Goal: Navigation & Orientation: Find specific page/section

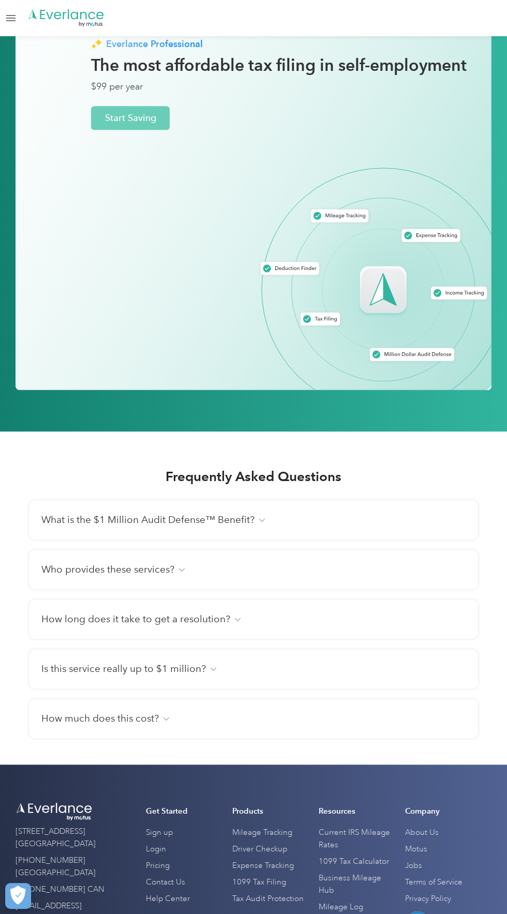
scroll to position [1458, 0]
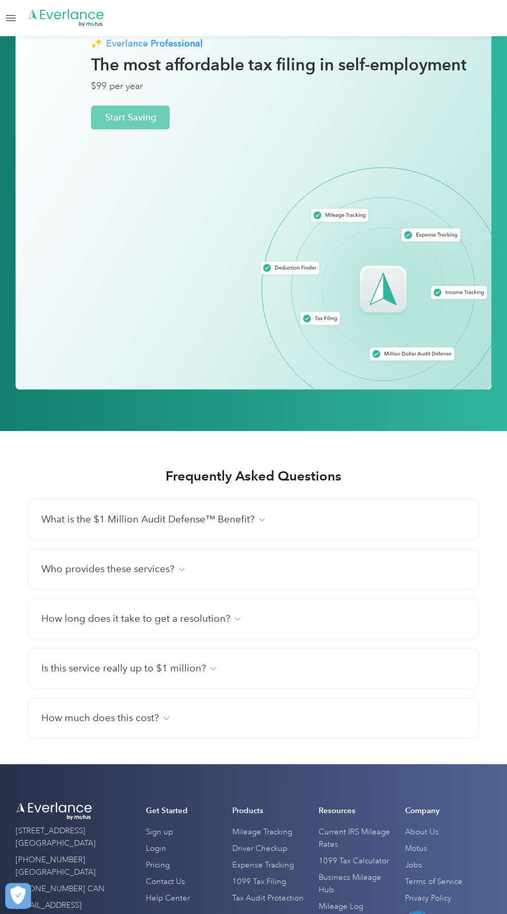
click at [151, 718] on h4 "How much does this cost?" at bounding box center [99, 717] width 117 height 14
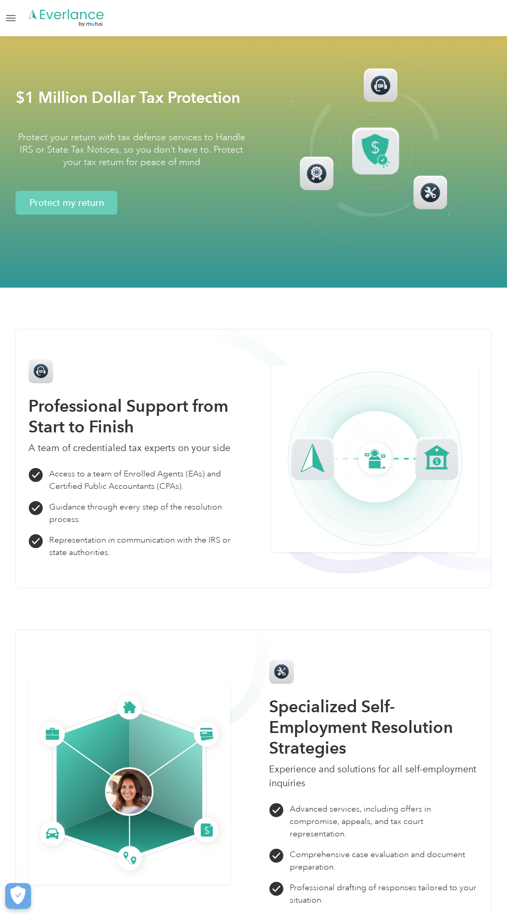
scroll to position [0, 0]
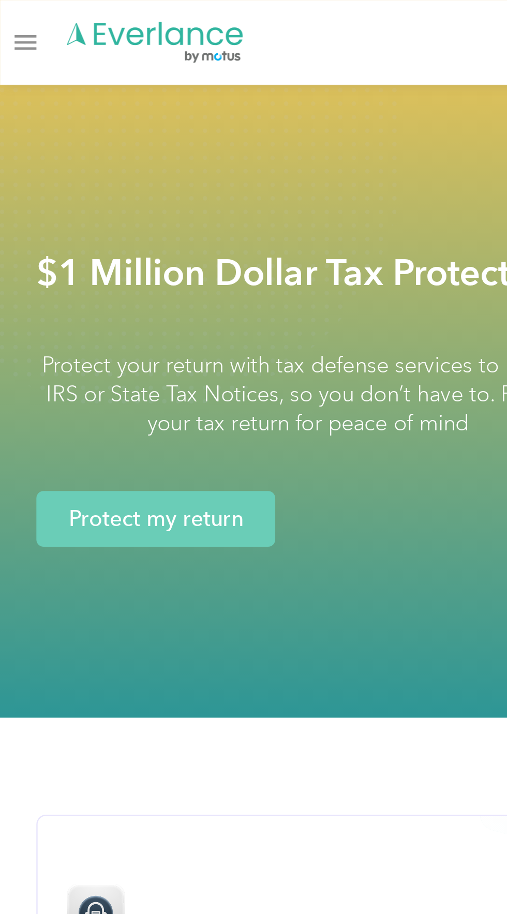
click at [10, 13] on link "Open Menu" at bounding box center [11, 18] width 18 height 20
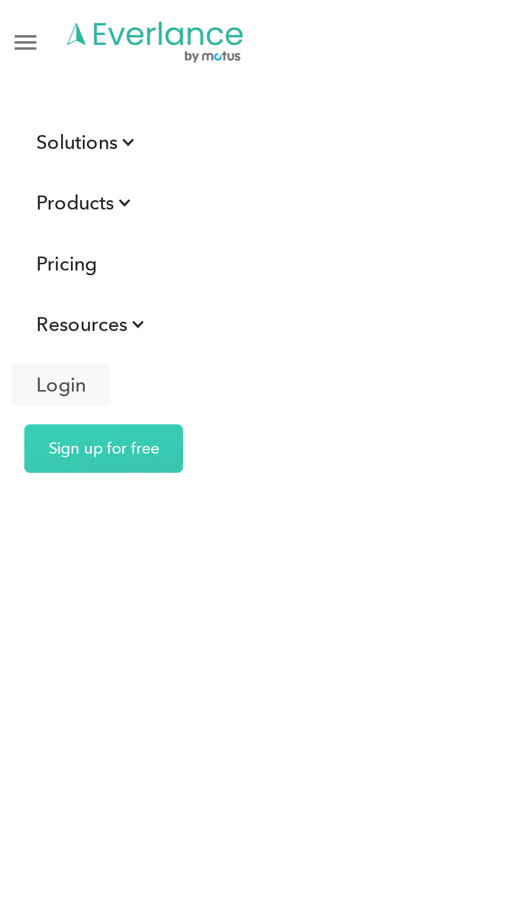
click at [38, 166] on link "Login" at bounding box center [26, 164] width 42 height 18
